Goal: Task Accomplishment & Management: Use online tool/utility

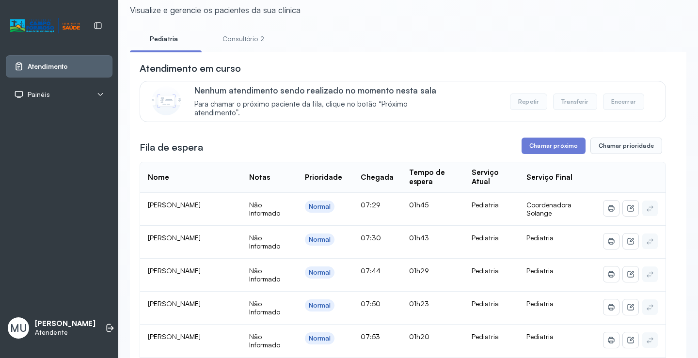
scroll to position [49, 0]
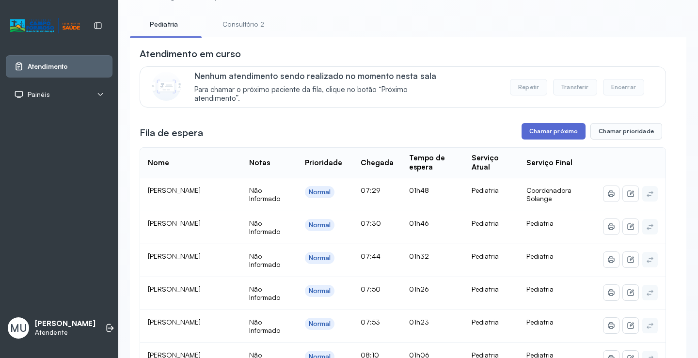
click at [539, 135] on button "Chamar próximo" at bounding box center [554, 131] width 64 height 16
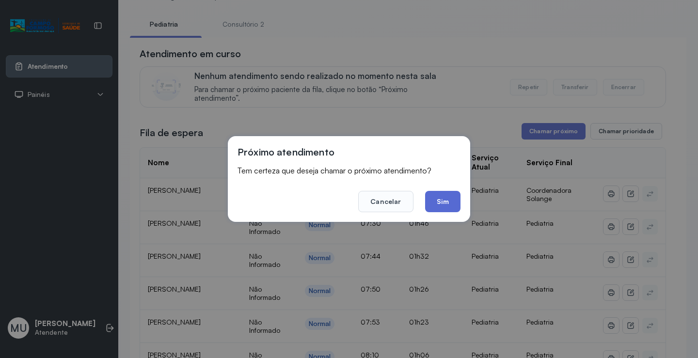
click at [442, 206] on button "Sim" at bounding box center [442, 201] width 35 height 21
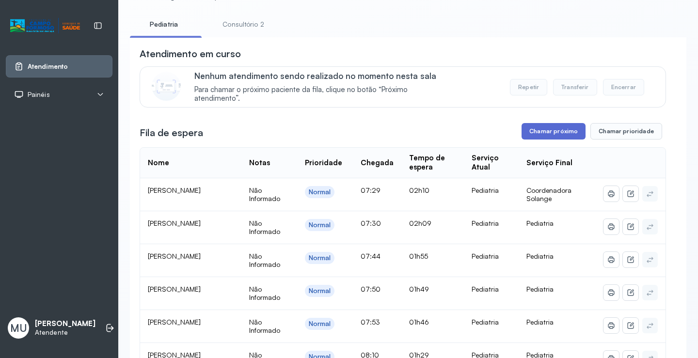
click at [544, 140] on button "Chamar próximo" at bounding box center [554, 131] width 64 height 16
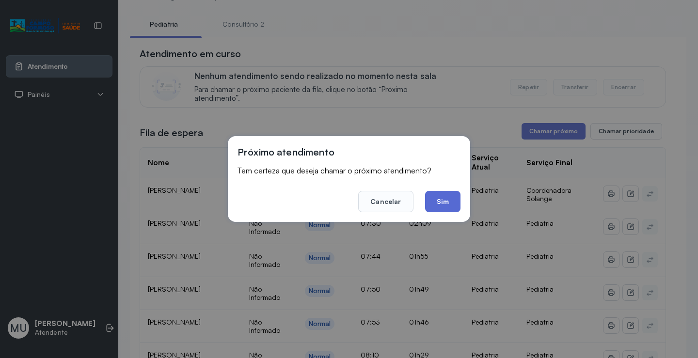
click at [436, 206] on button "Sim" at bounding box center [442, 201] width 35 height 21
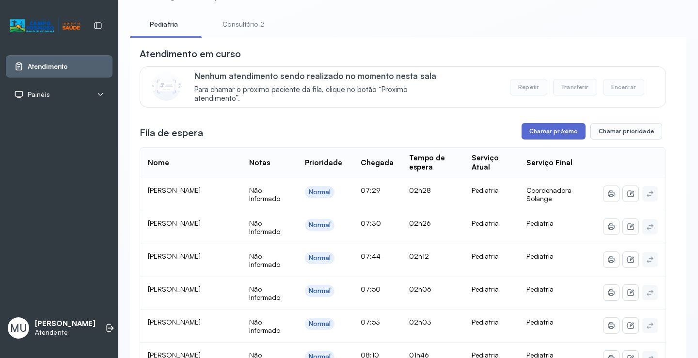
click at [549, 140] on button "Chamar próximo" at bounding box center [554, 131] width 64 height 16
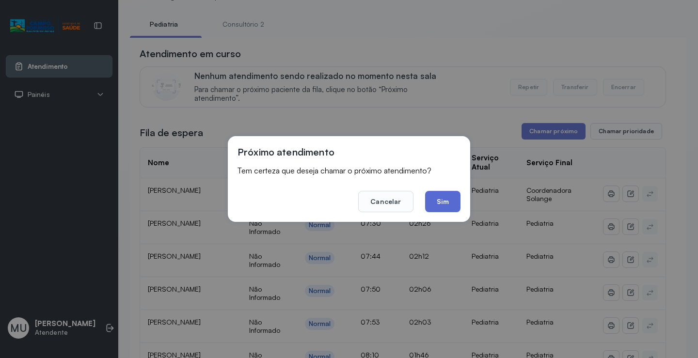
click at [448, 201] on button "Sim" at bounding box center [442, 201] width 35 height 21
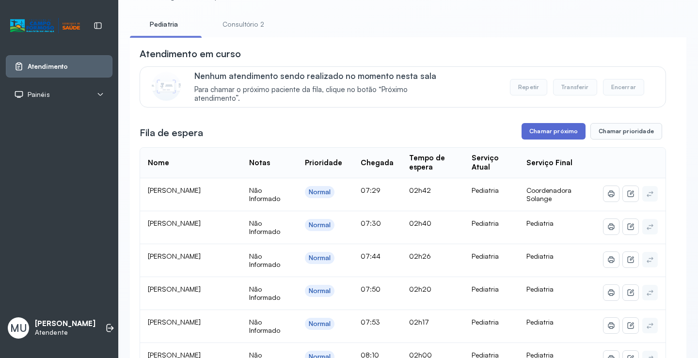
click at [568, 138] on button "Chamar próximo" at bounding box center [554, 131] width 64 height 16
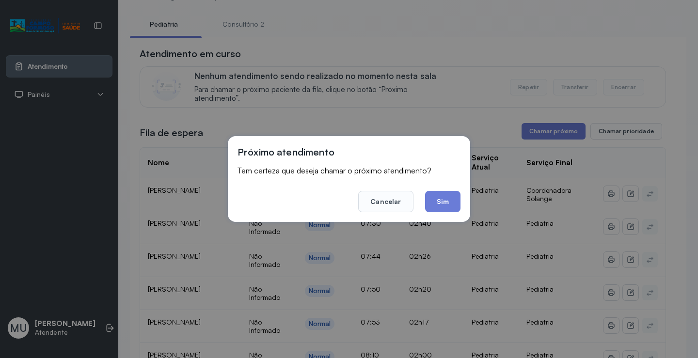
click at [455, 209] on button "Sim" at bounding box center [442, 201] width 35 height 21
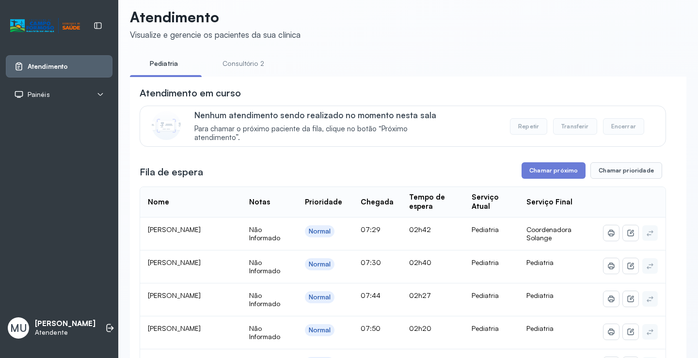
scroll to position [0, 0]
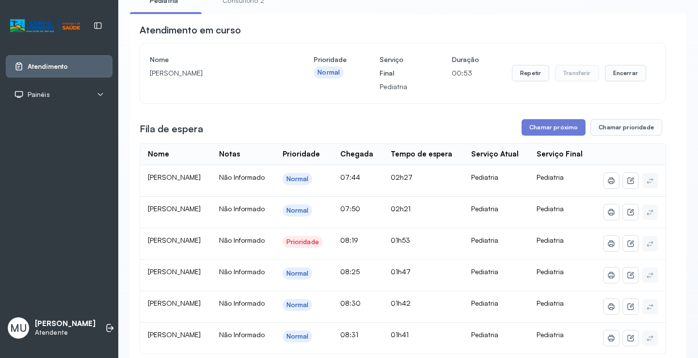
scroll to position [97, 0]
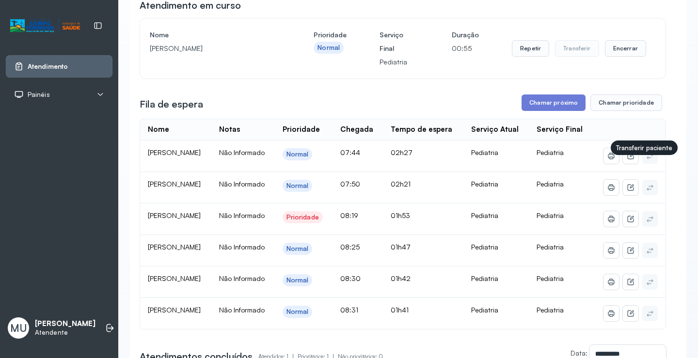
click at [647, 160] on icon at bounding box center [651, 156] width 8 height 8
click at [561, 108] on button "Chamar próximo" at bounding box center [554, 103] width 64 height 16
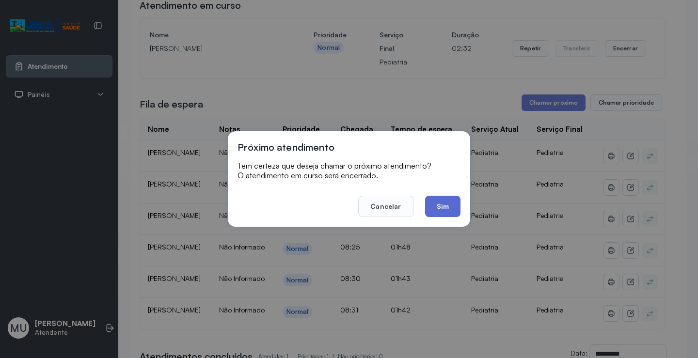
click at [449, 211] on button "Sim" at bounding box center [442, 206] width 35 height 21
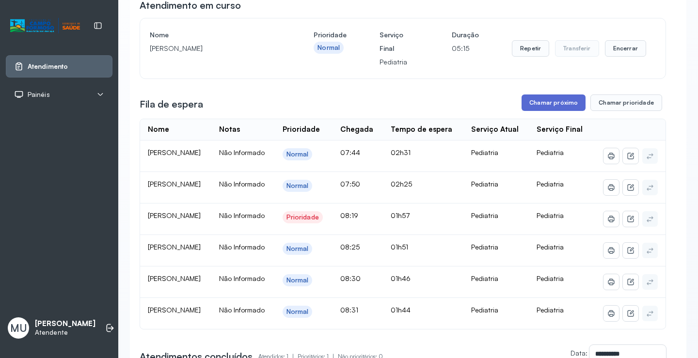
click at [569, 108] on button "Chamar próximo" at bounding box center [554, 103] width 64 height 16
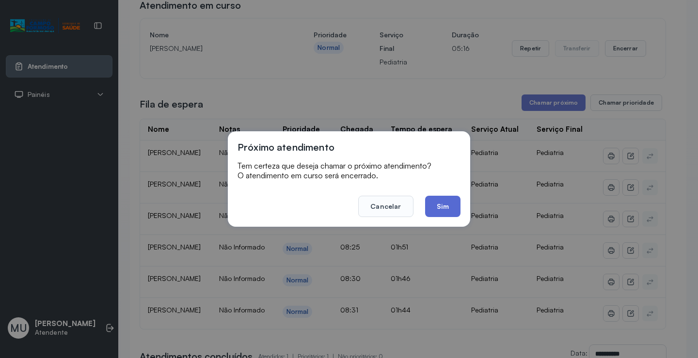
click at [446, 211] on button "Sim" at bounding box center [442, 206] width 35 height 21
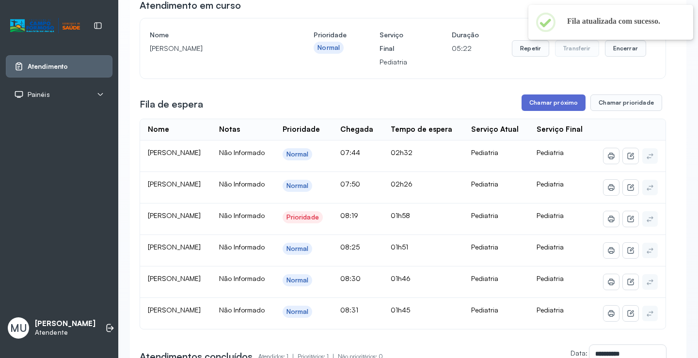
click at [536, 106] on button "Chamar próximo" at bounding box center [554, 103] width 64 height 16
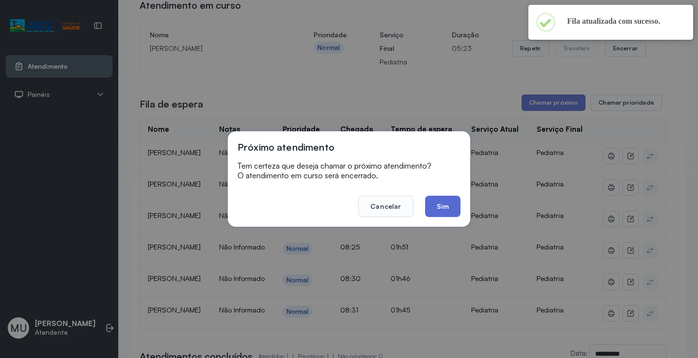
click at [445, 209] on button "Sim" at bounding box center [442, 206] width 35 height 21
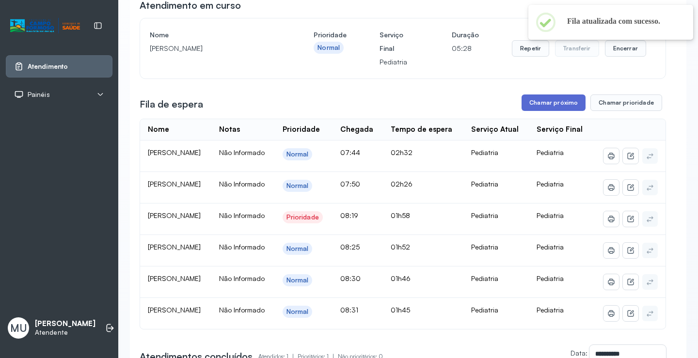
click at [542, 107] on button "Chamar próximo" at bounding box center [554, 103] width 64 height 16
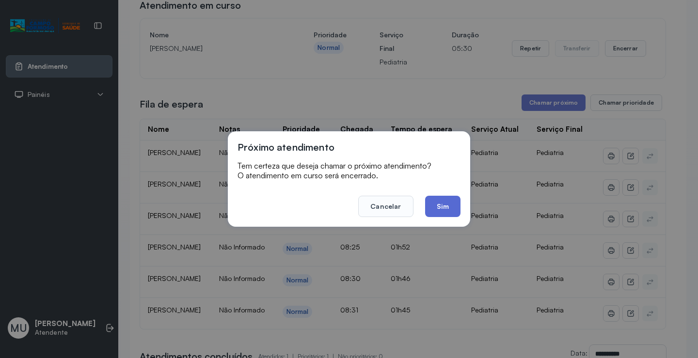
click at [459, 214] on button "Sim" at bounding box center [442, 206] width 35 height 21
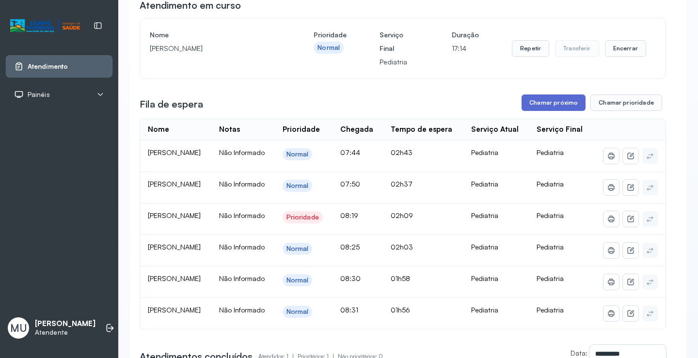
click at [536, 105] on button "Chamar próximo" at bounding box center [554, 103] width 64 height 16
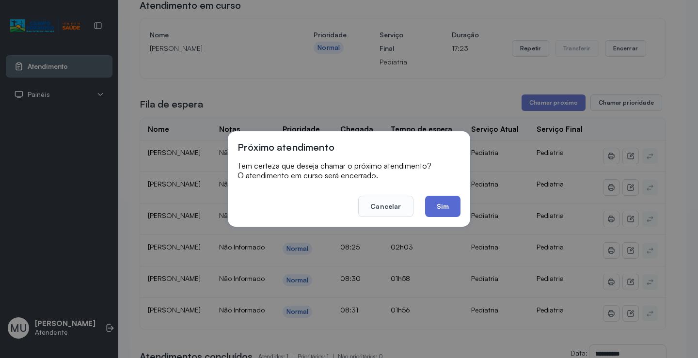
click at [452, 207] on button "Sim" at bounding box center [442, 206] width 35 height 21
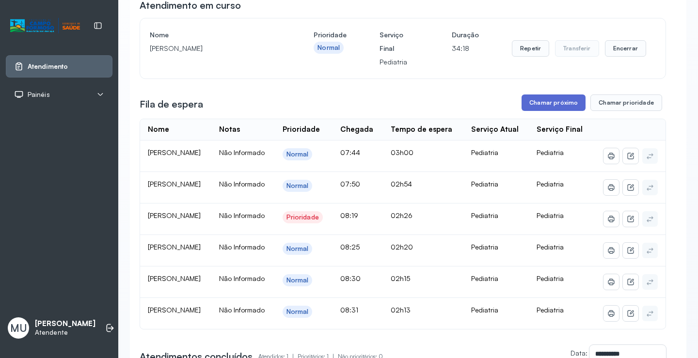
click at [538, 108] on button "Chamar próximo" at bounding box center [554, 103] width 64 height 16
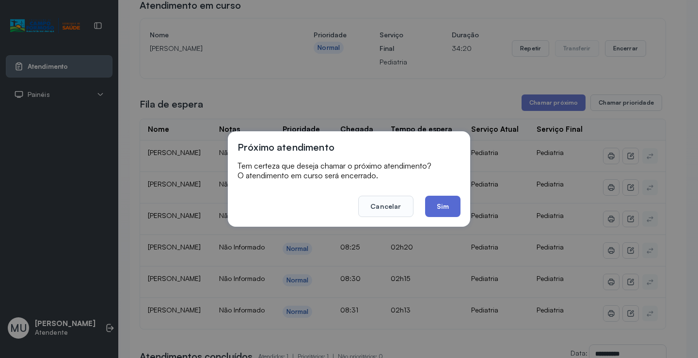
click at [448, 209] on button "Sim" at bounding box center [442, 206] width 35 height 21
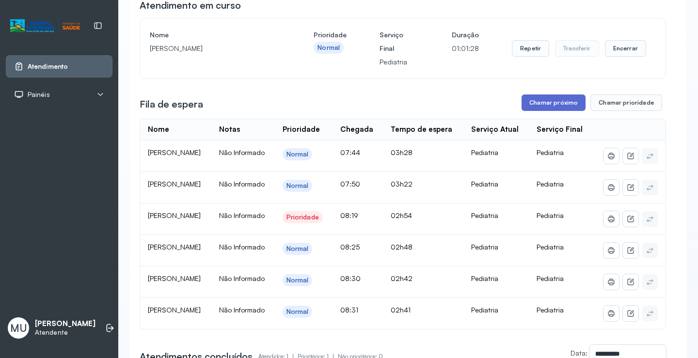
click at [544, 106] on button "Chamar próximo" at bounding box center [554, 103] width 64 height 16
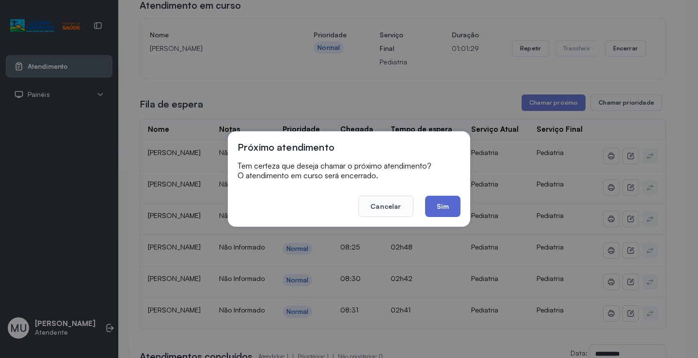
click at [448, 206] on button "Sim" at bounding box center [442, 206] width 35 height 21
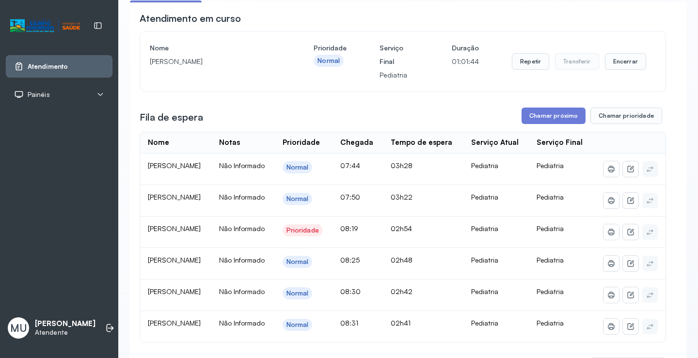
scroll to position [83, 0]
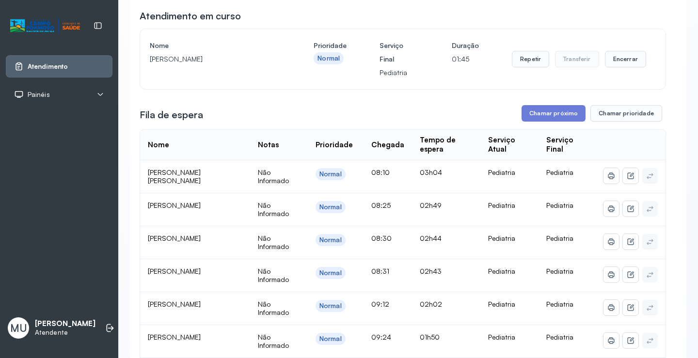
scroll to position [146, 0]
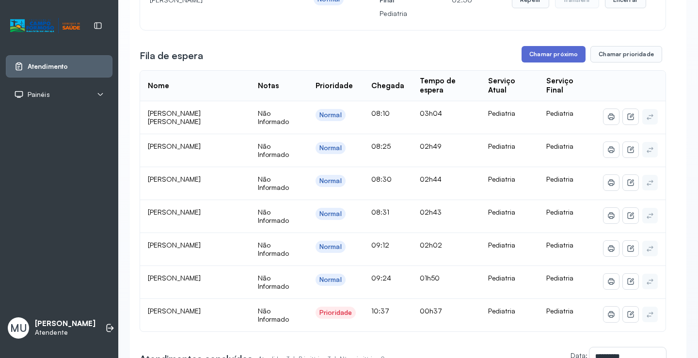
click at [564, 54] on button "Chamar próximo" at bounding box center [554, 54] width 64 height 16
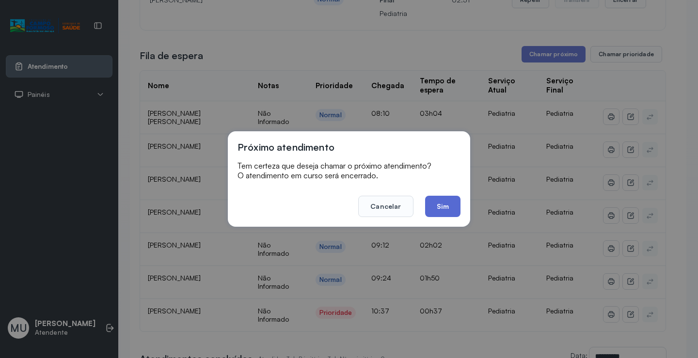
click at [432, 211] on button "Sim" at bounding box center [442, 206] width 35 height 21
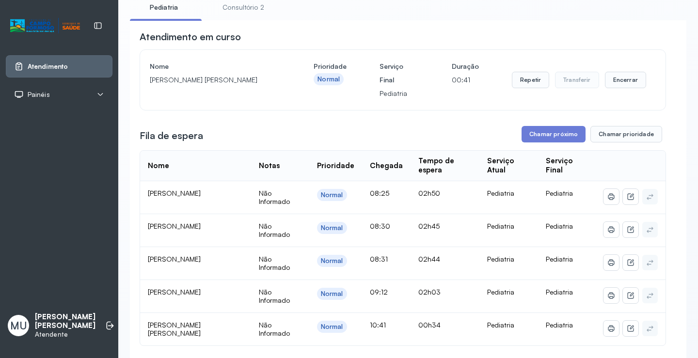
scroll to position [49, 0]
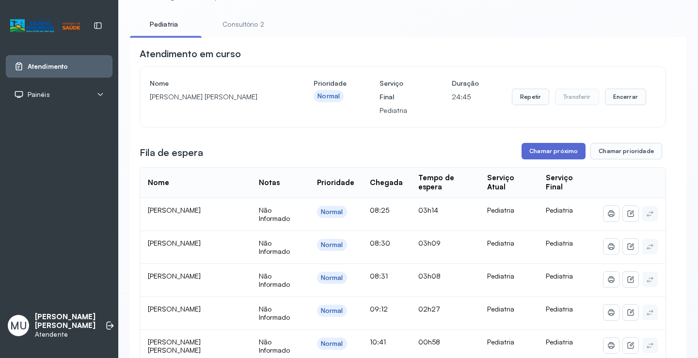
click at [544, 156] on button "Chamar próximo" at bounding box center [554, 151] width 64 height 16
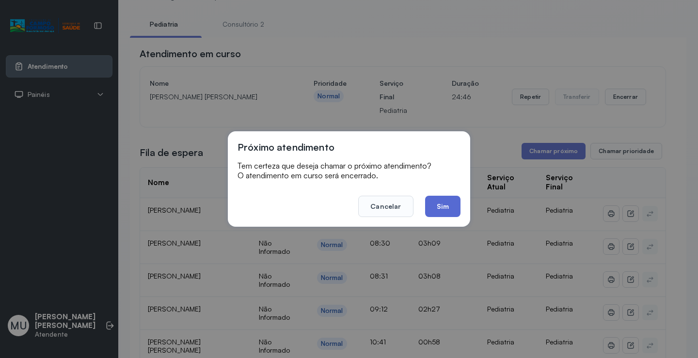
click at [447, 206] on button "Sim" at bounding box center [442, 206] width 35 height 21
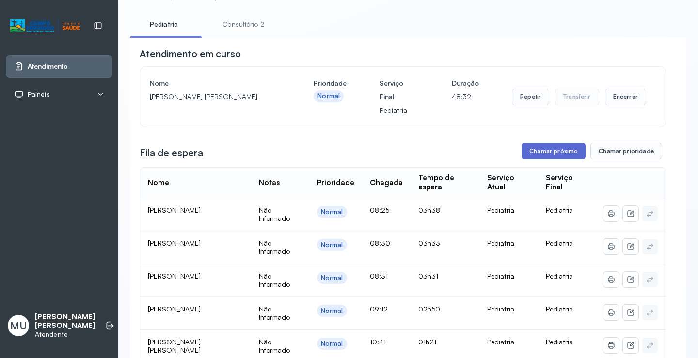
click at [542, 151] on button "Chamar próximo" at bounding box center [554, 151] width 64 height 16
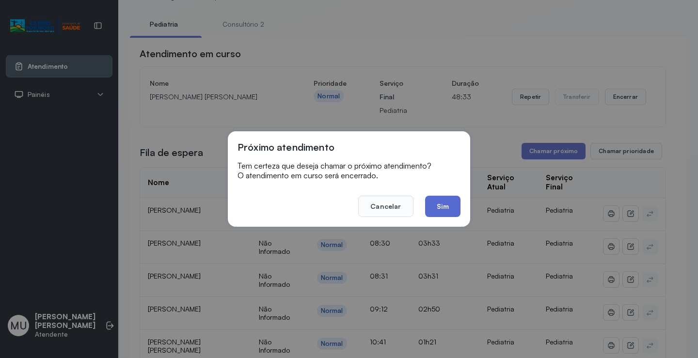
click at [440, 205] on button "Sim" at bounding box center [442, 206] width 35 height 21
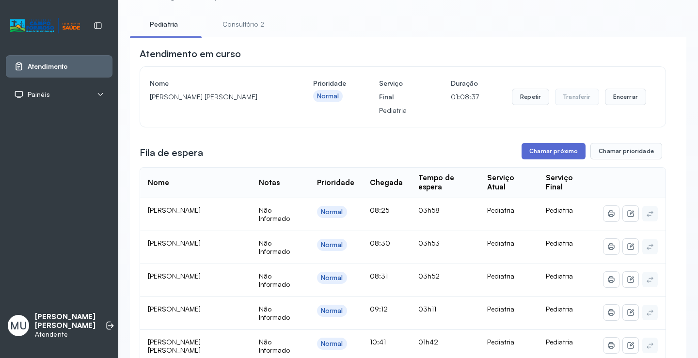
click at [527, 158] on button "Chamar próximo" at bounding box center [554, 151] width 64 height 16
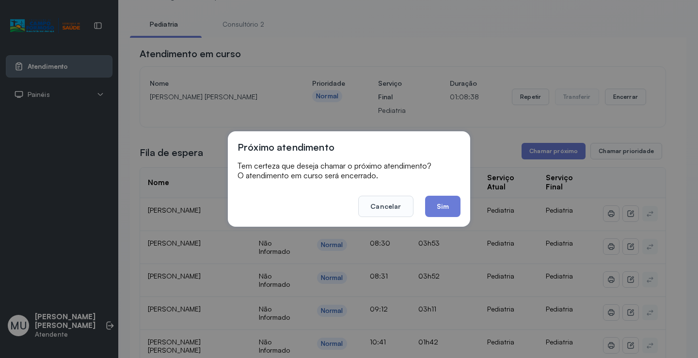
click at [456, 208] on button "Sim" at bounding box center [442, 206] width 35 height 21
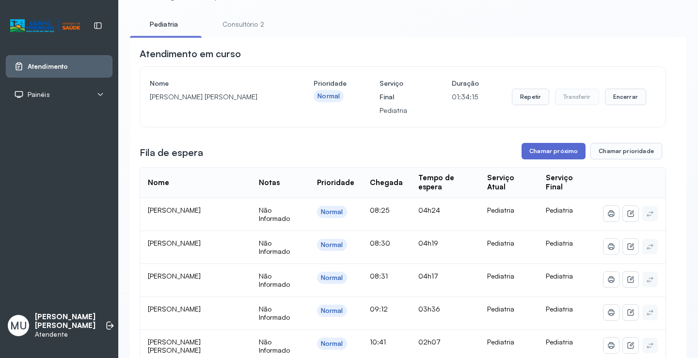
click at [562, 159] on button "Chamar próximo" at bounding box center [554, 151] width 64 height 16
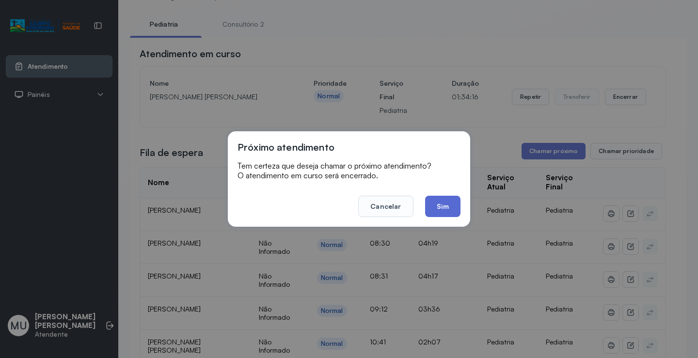
click at [439, 205] on button "Sim" at bounding box center [442, 206] width 35 height 21
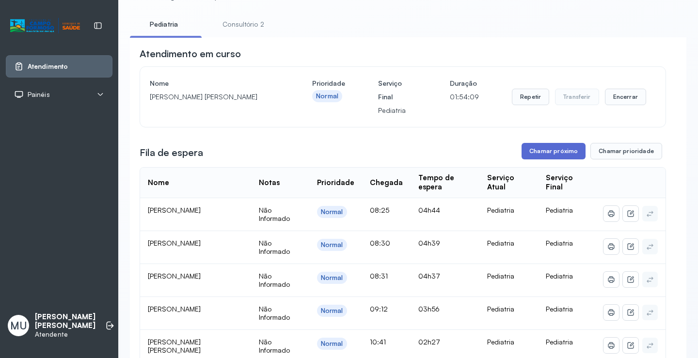
click at [575, 157] on button "Chamar próximo" at bounding box center [554, 151] width 64 height 16
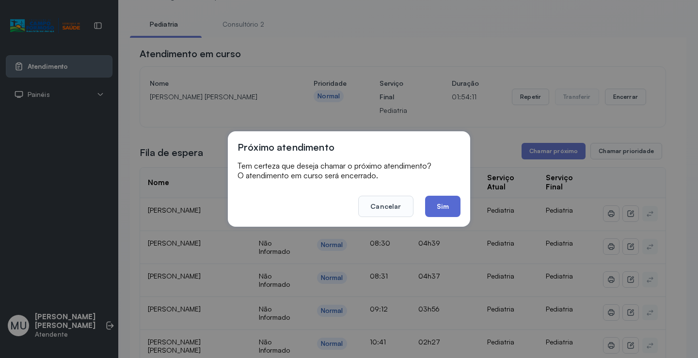
click at [437, 211] on button "Sim" at bounding box center [442, 206] width 35 height 21
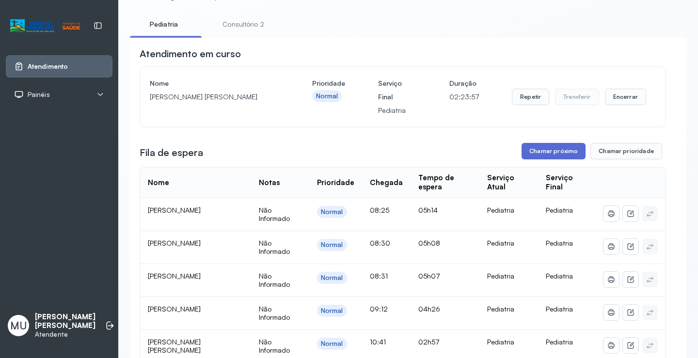
click at [571, 152] on button "Chamar próximo" at bounding box center [554, 151] width 64 height 16
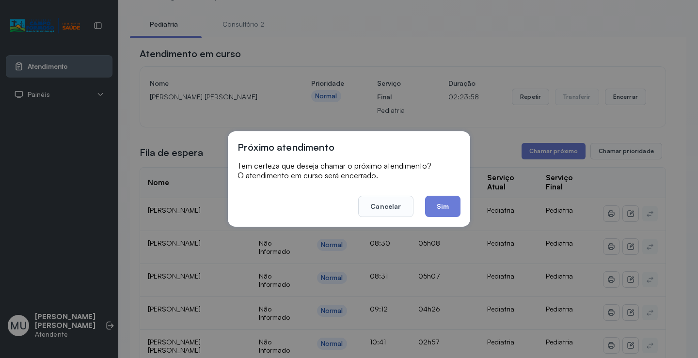
click at [451, 205] on button "Sim" at bounding box center [442, 206] width 35 height 21
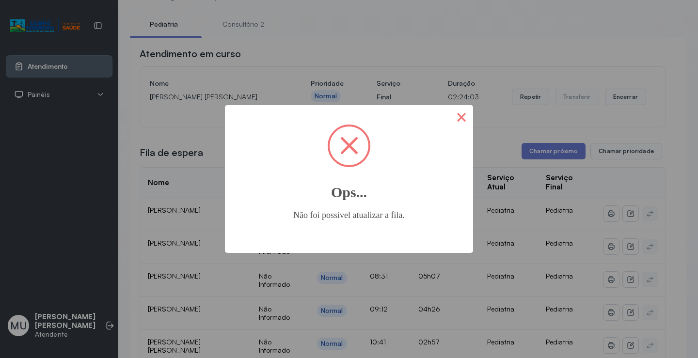
click at [461, 124] on button "×" at bounding box center [461, 116] width 23 height 23
